Goal: Task Accomplishment & Management: Use online tool/utility

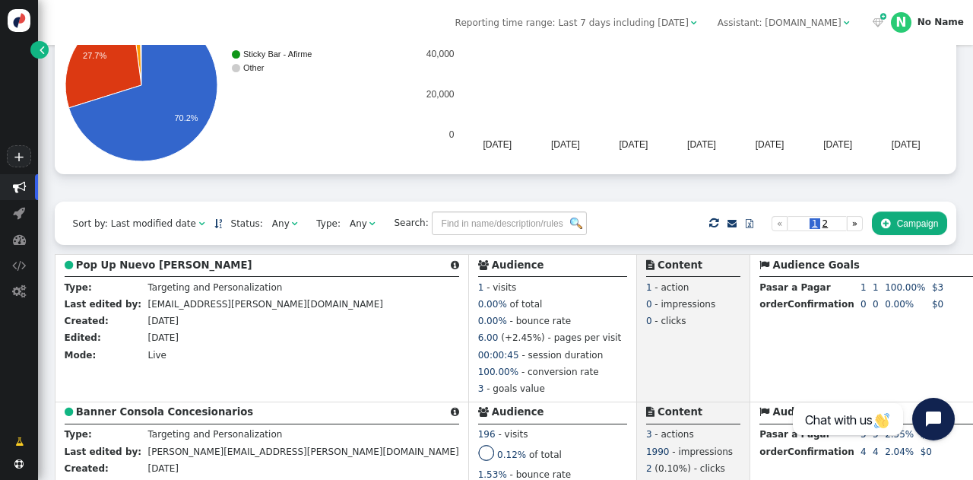
scroll to position [189, 0]
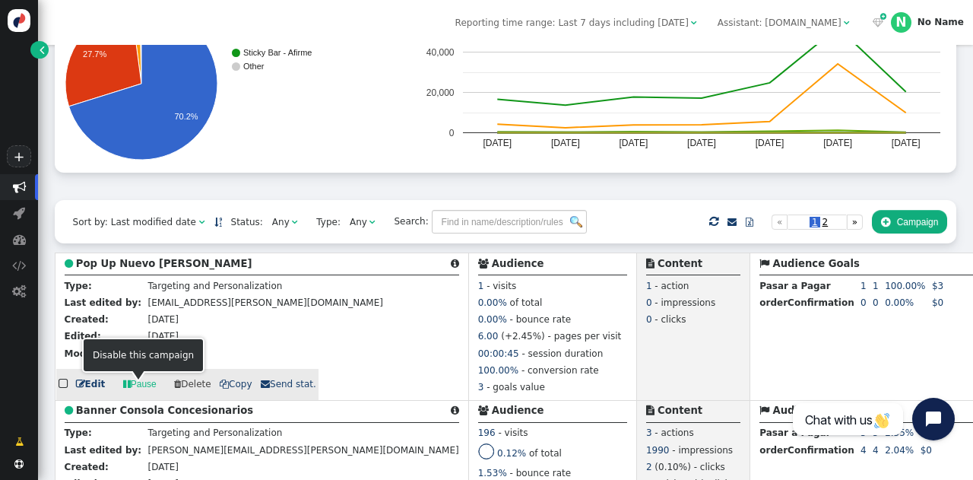
click at [87, 391] on link " Edit" at bounding box center [91, 384] width 30 height 14
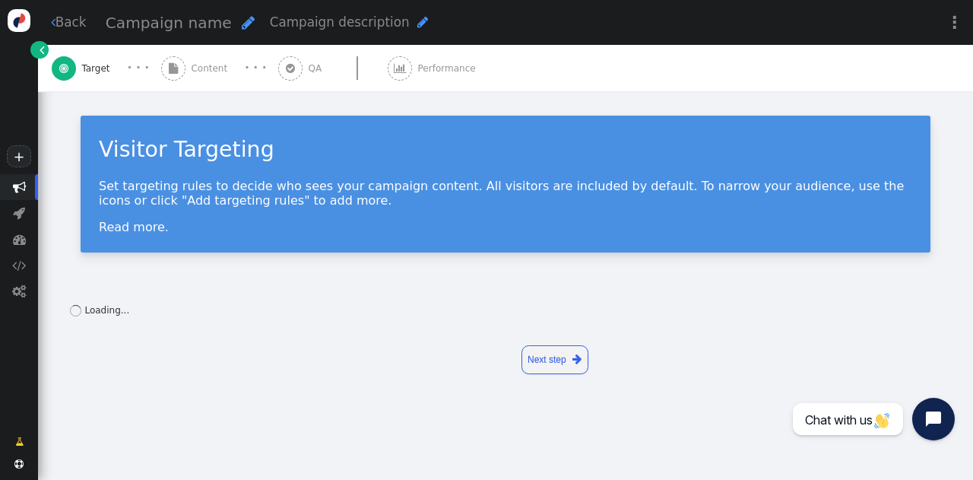
click at [222, 65] on span "Content" at bounding box center [212, 69] width 42 height 14
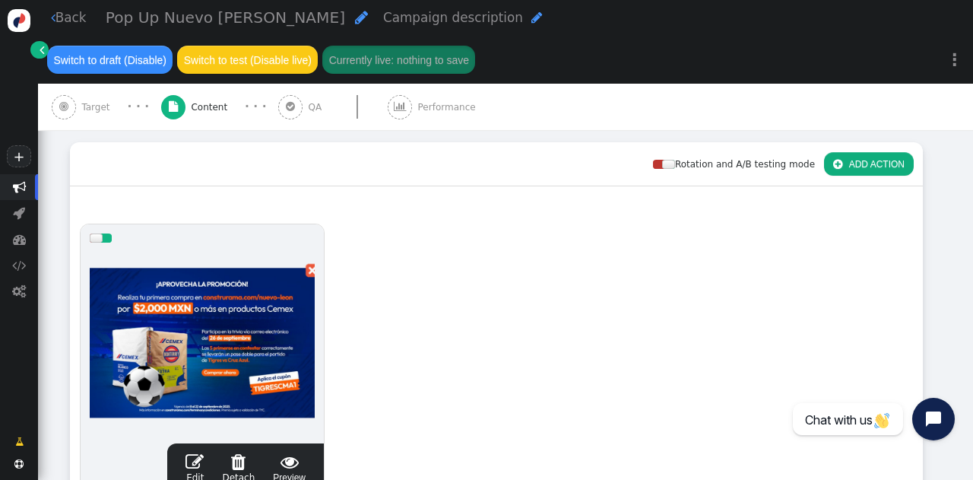
scroll to position [204, 0]
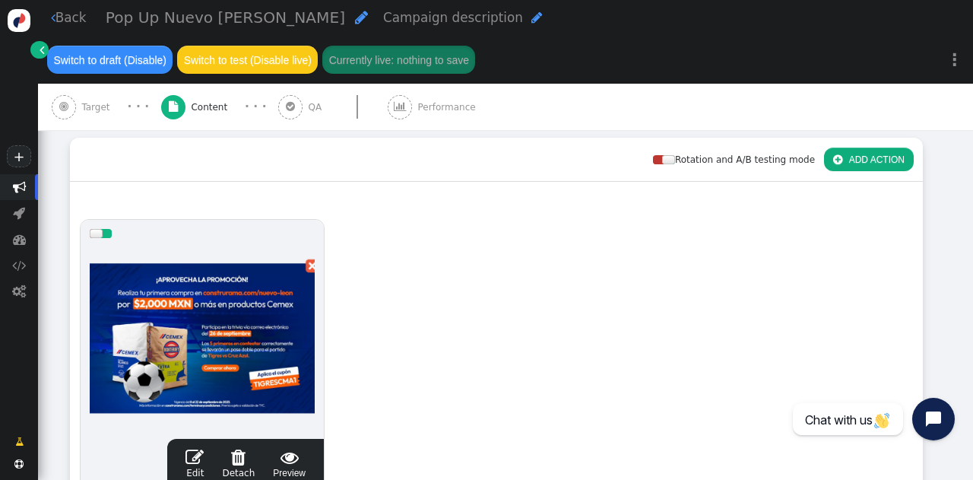
click at [204, 448] on span "" at bounding box center [194, 457] width 18 height 18
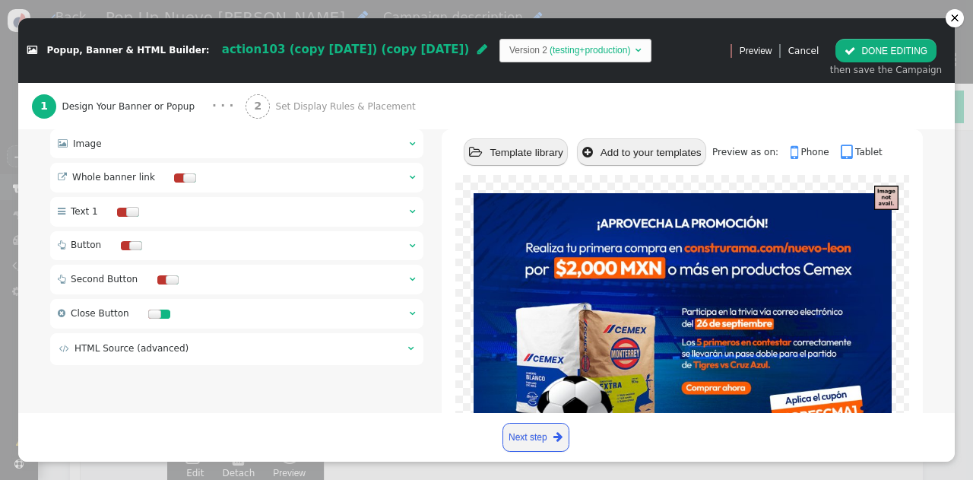
scroll to position [127, 0]
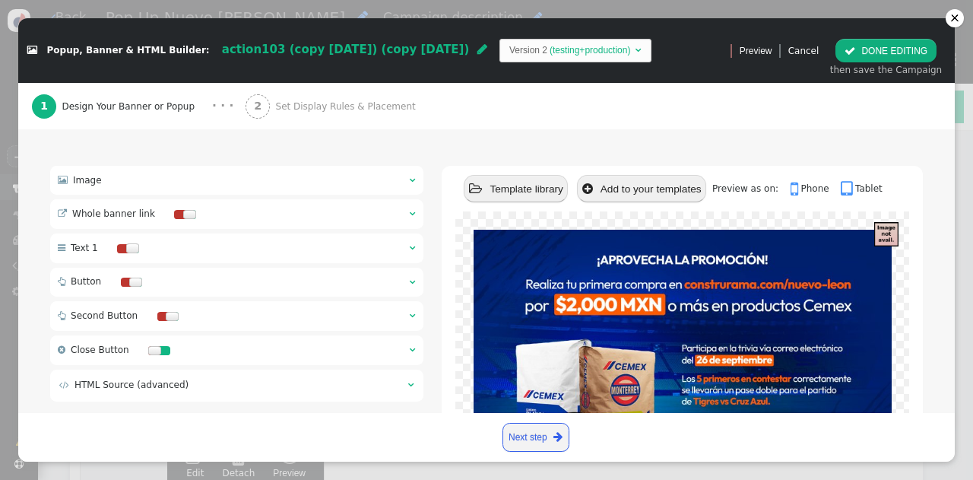
click at [206, 178] on div " Image  " at bounding box center [236, 180] width 373 height 29
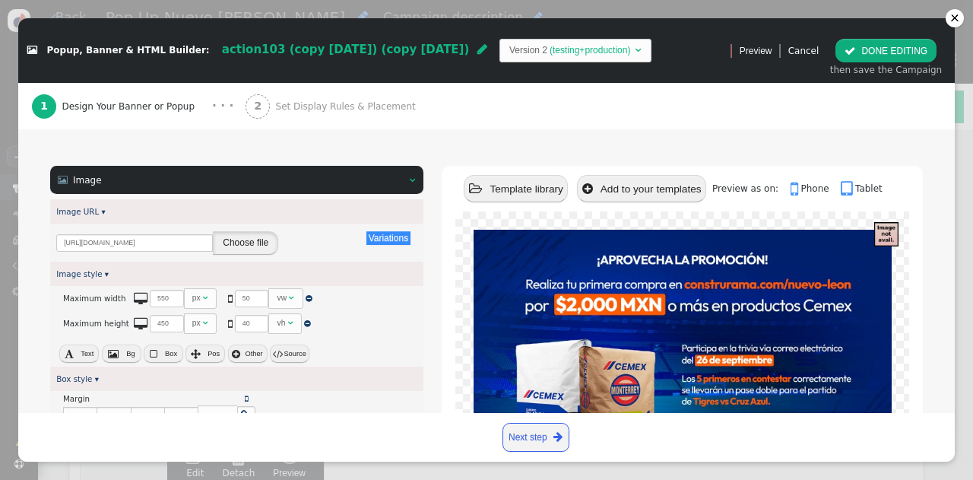
click at [246, 239] on button "Choose file" at bounding box center [245, 243] width 65 height 24
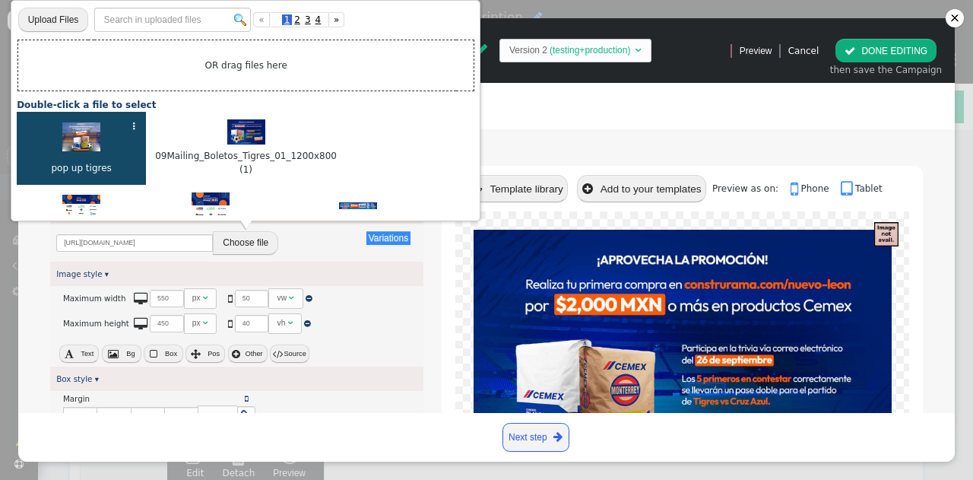
click at [88, 139] on img at bounding box center [81, 136] width 38 height 29
type input "[URL][DOMAIN_NAME]"
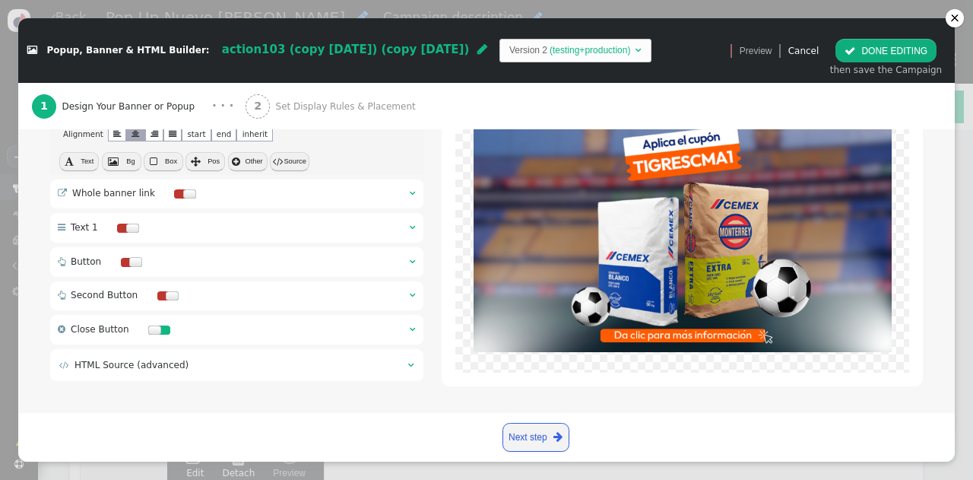
scroll to position [445, 0]
click at [160, 330] on div at bounding box center [165, 329] width 11 height 9
click at [158, 330] on div at bounding box center [163, 329] width 13 height 9
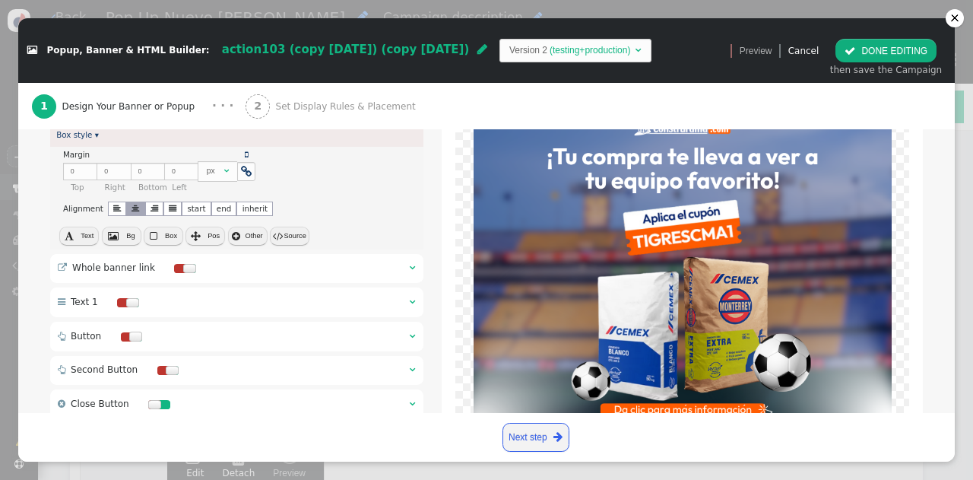
click at [183, 267] on div at bounding box center [189, 268] width 13 height 9
click at [290, 274] on div " Whole banner link  " at bounding box center [236, 269] width 373 height 30
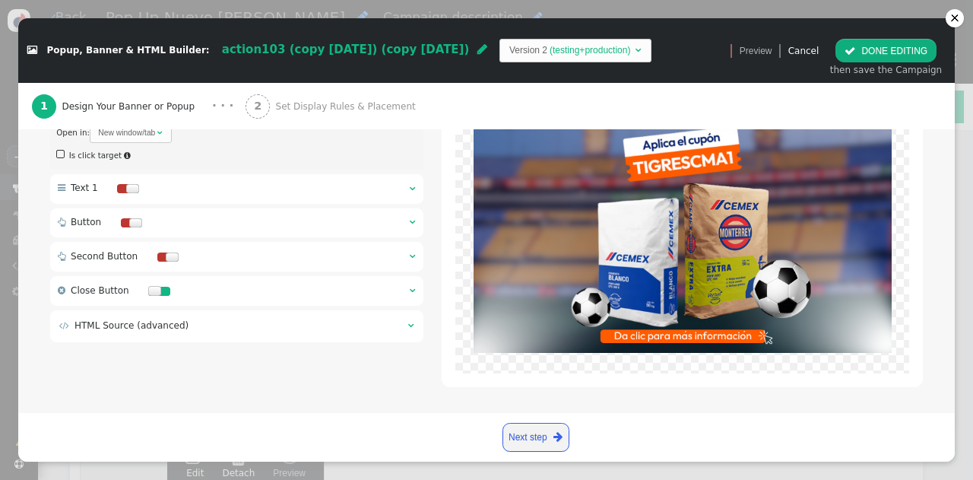
scroll to position [114, 0]
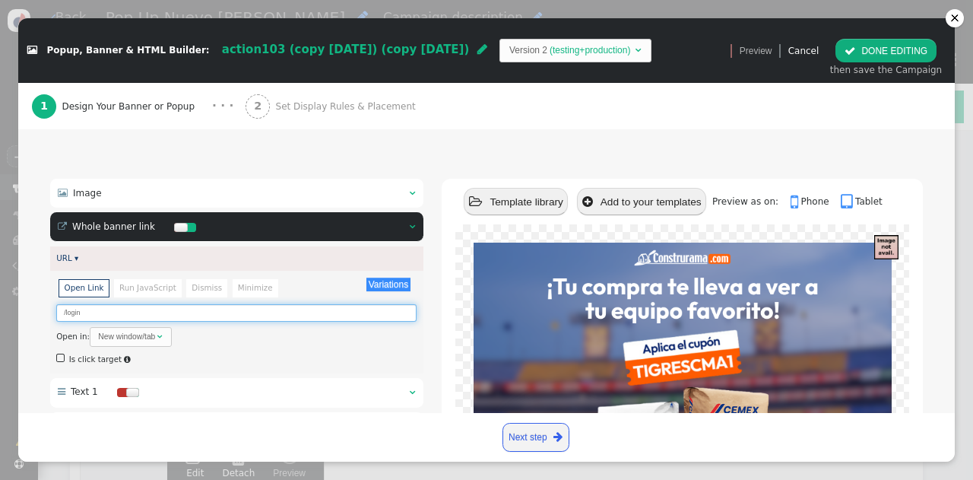
click at [154, 318] on input "/login" at bounding box center [236, 312] width 360 height 17
paste input "[URL][DOMAIN_NAME]"
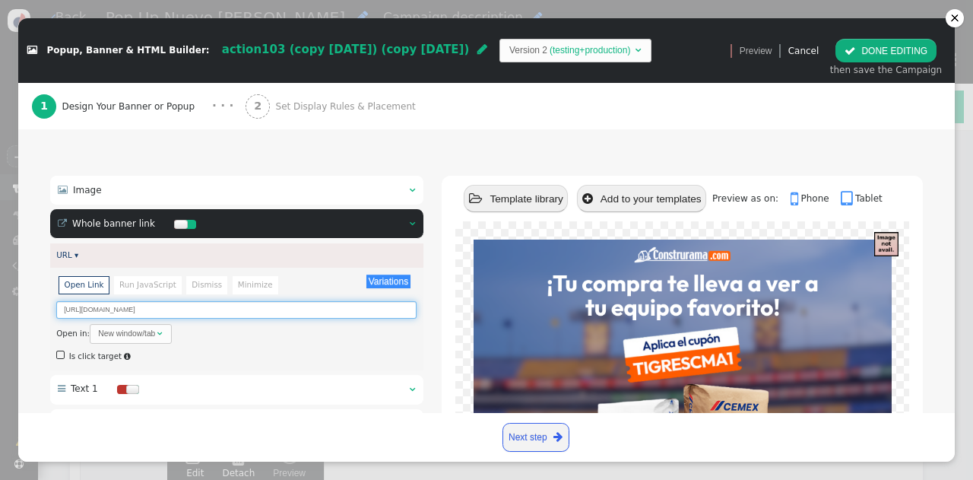
scroll to position [85, 0]
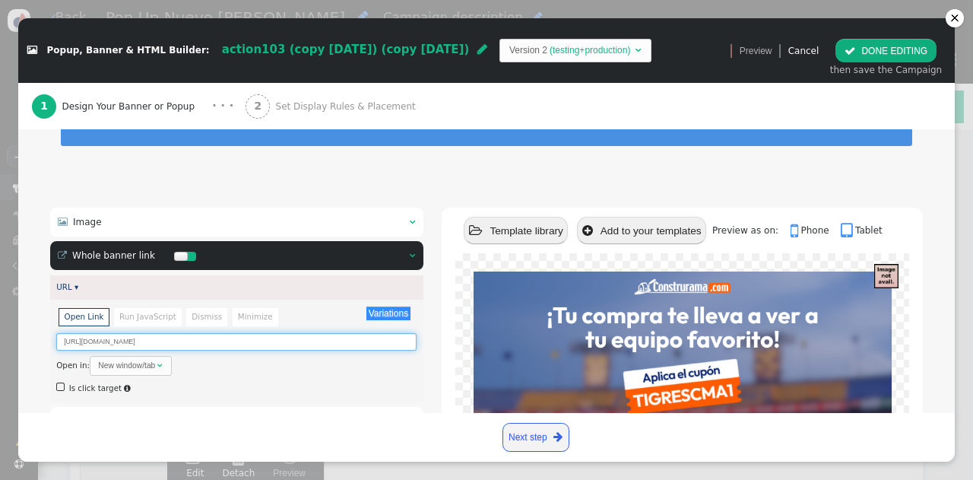
type input "[URL][DOMAIN_NAME]"
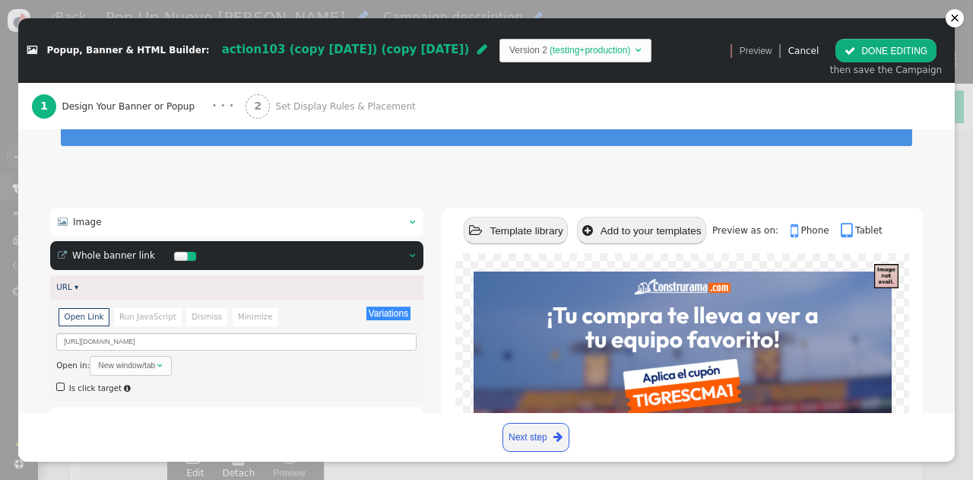
click at [891, 43] on button " DONE EDITING" at bounding box center [885, 51] width 101 height 24
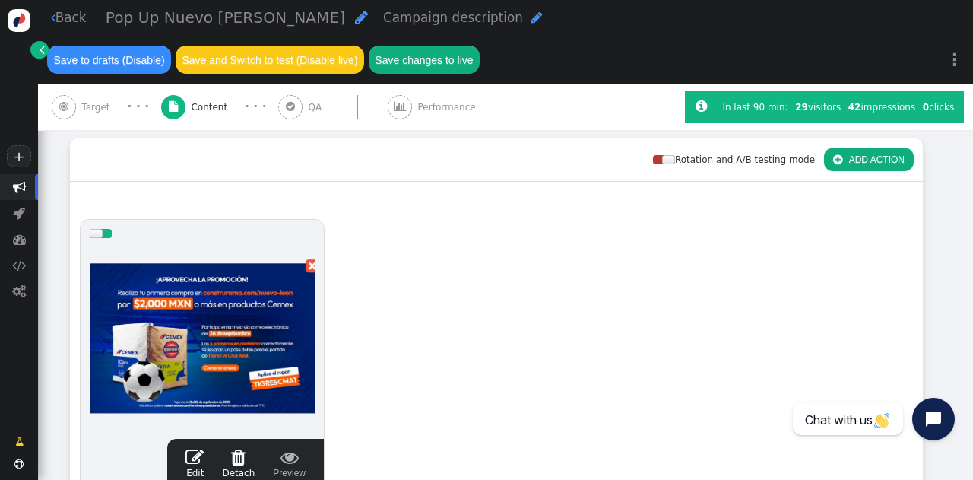
click at [480, 46] on button "Save changes to live" at bounding box center [424, 59] width 111 height 27
